Goal: Information Seeking & Learning: Check status

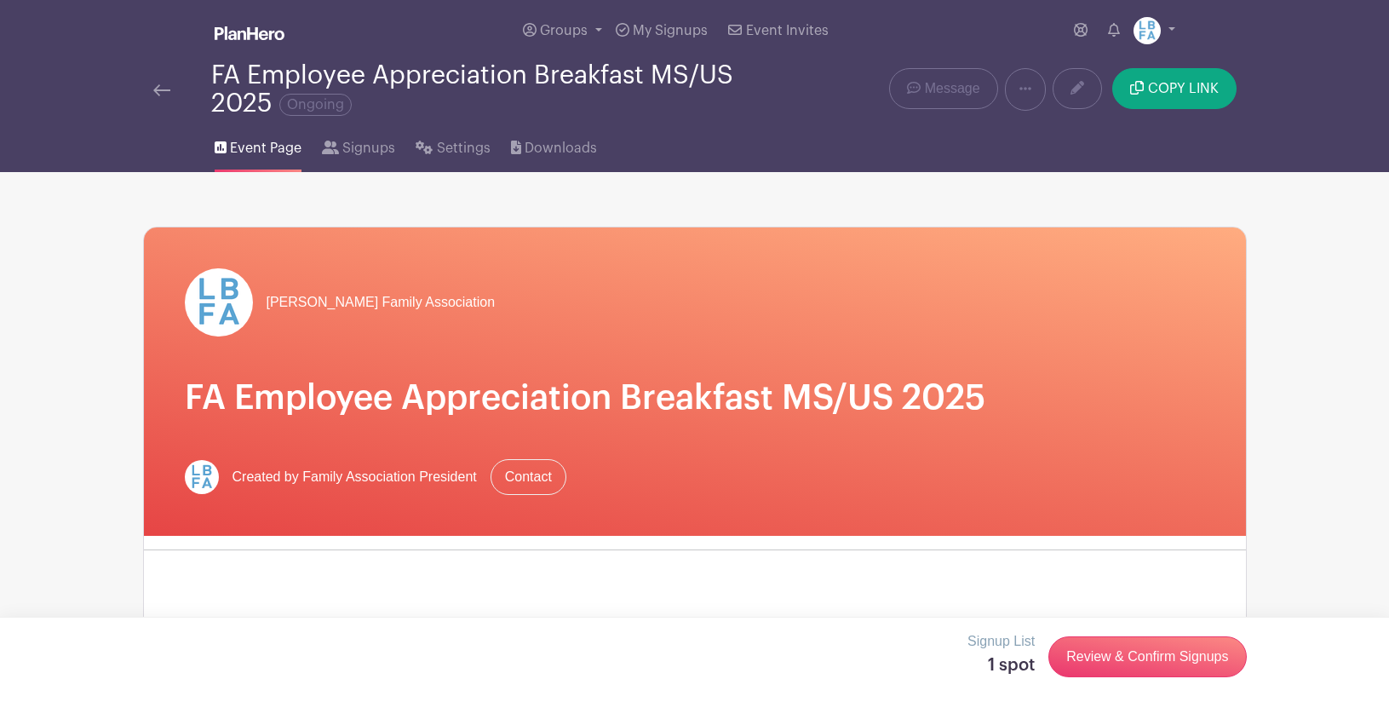
scroll to position [880, 0]
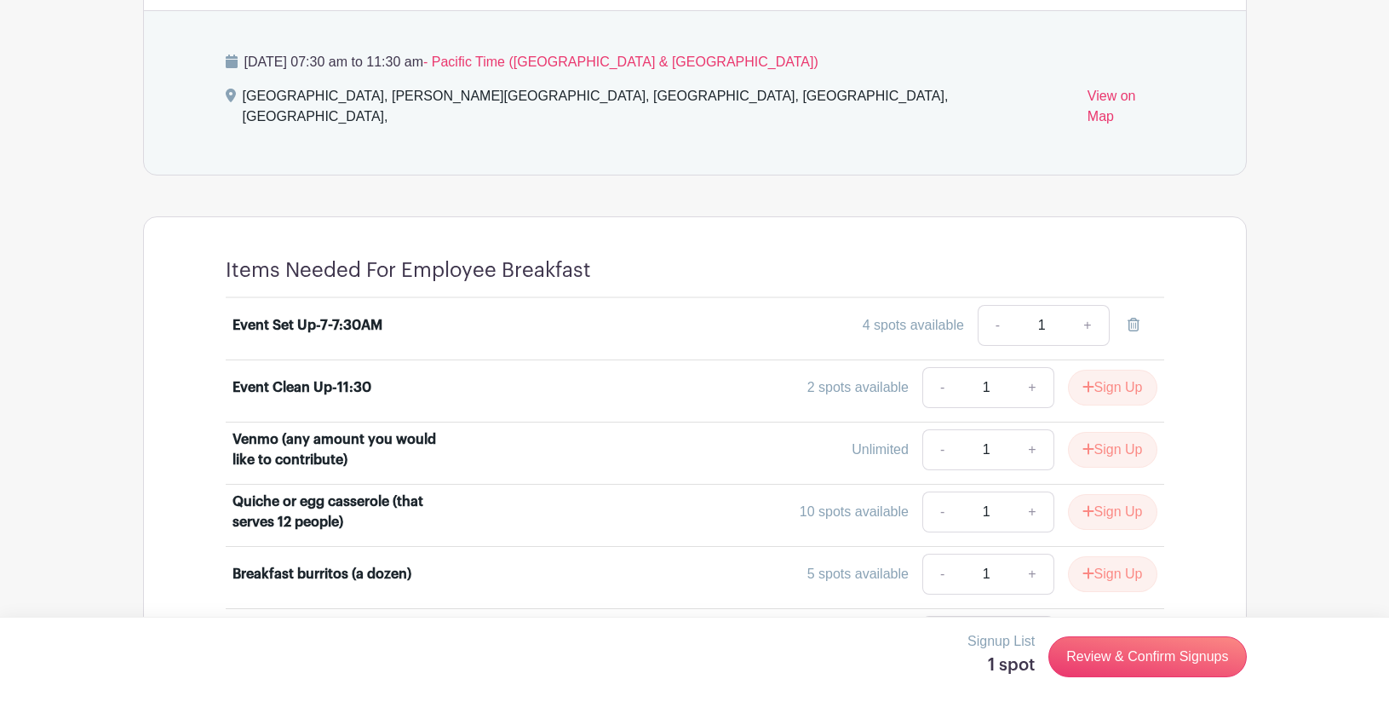
click at [1323, 358] on main "Groups All Groups Do not use this group [PERSON_NAME] Family Association My Sig…" at bounding box center [694, 436] width 1389 height 2632
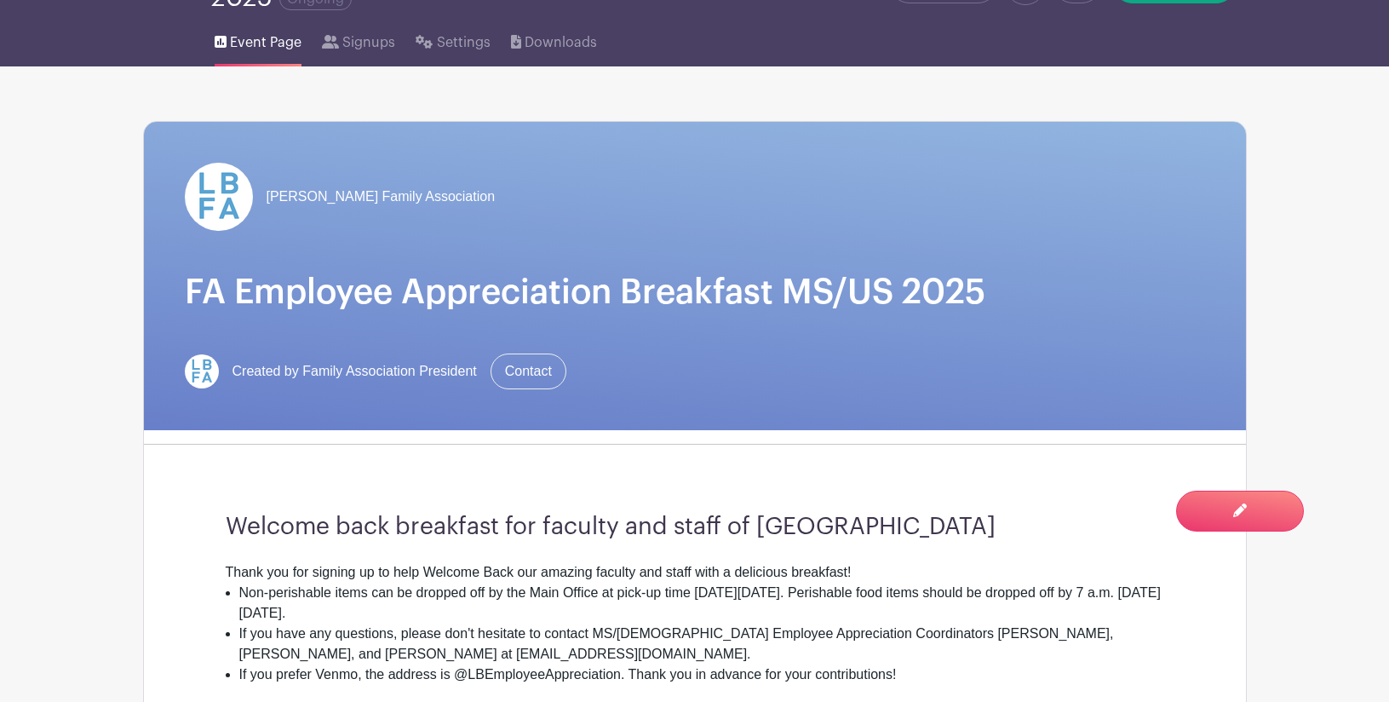
scroll to position [106, 0]
